Goal: Find specific page/section: Locate a particular part of the current website

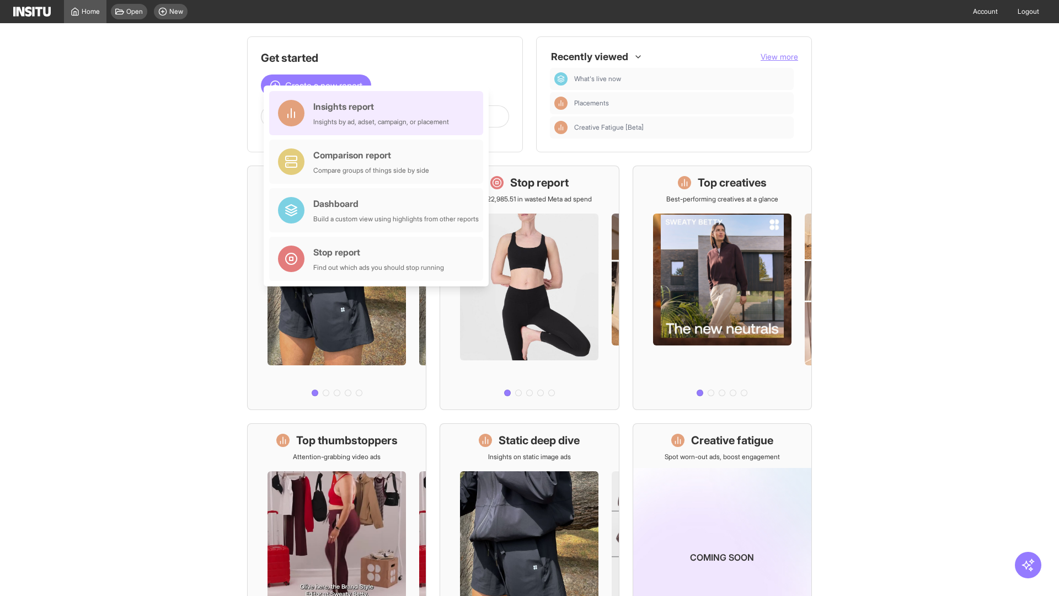
click at [379, 113] on div "Insights report Insights by ad, adset, campaign, or placement" at bounding box center [381, 113] width 136 height 26
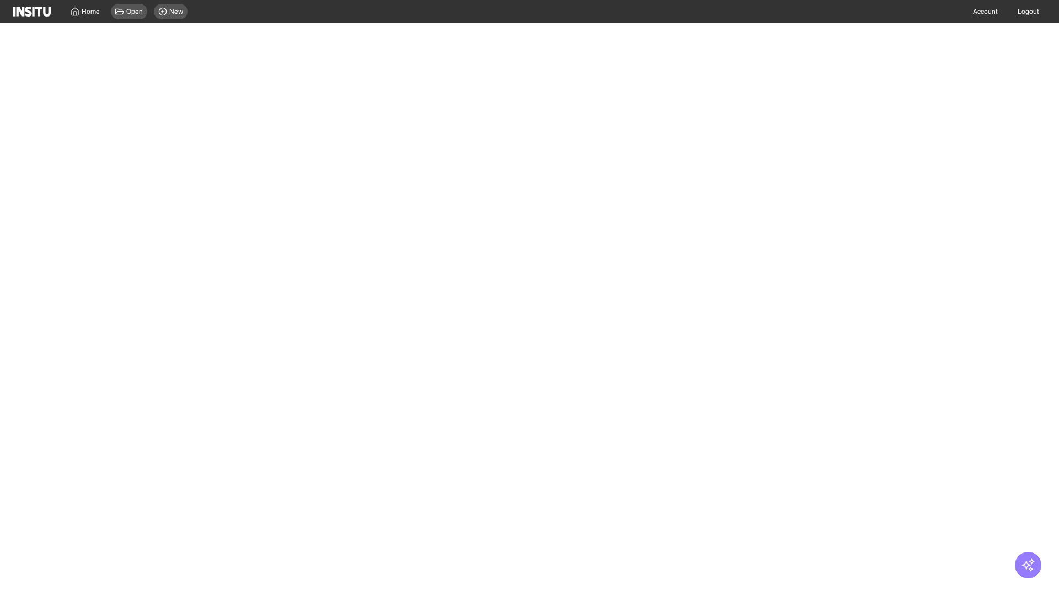
select select "**"
